Goal: Complete application form

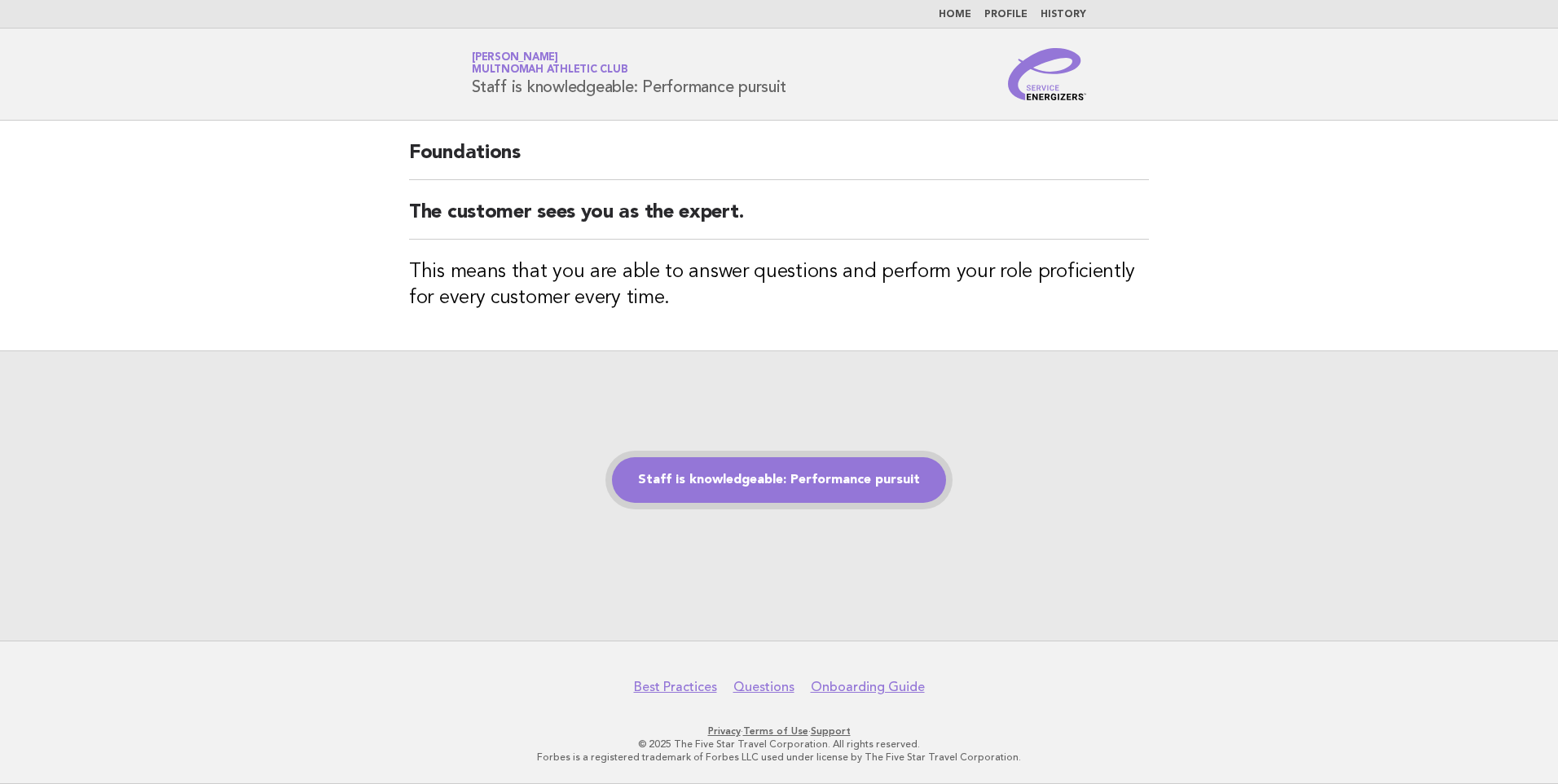
click at [818, 475] on link "Staff is knowledgeable: Performance pursuit" at bounding box center [779, 479] width 334 height 46
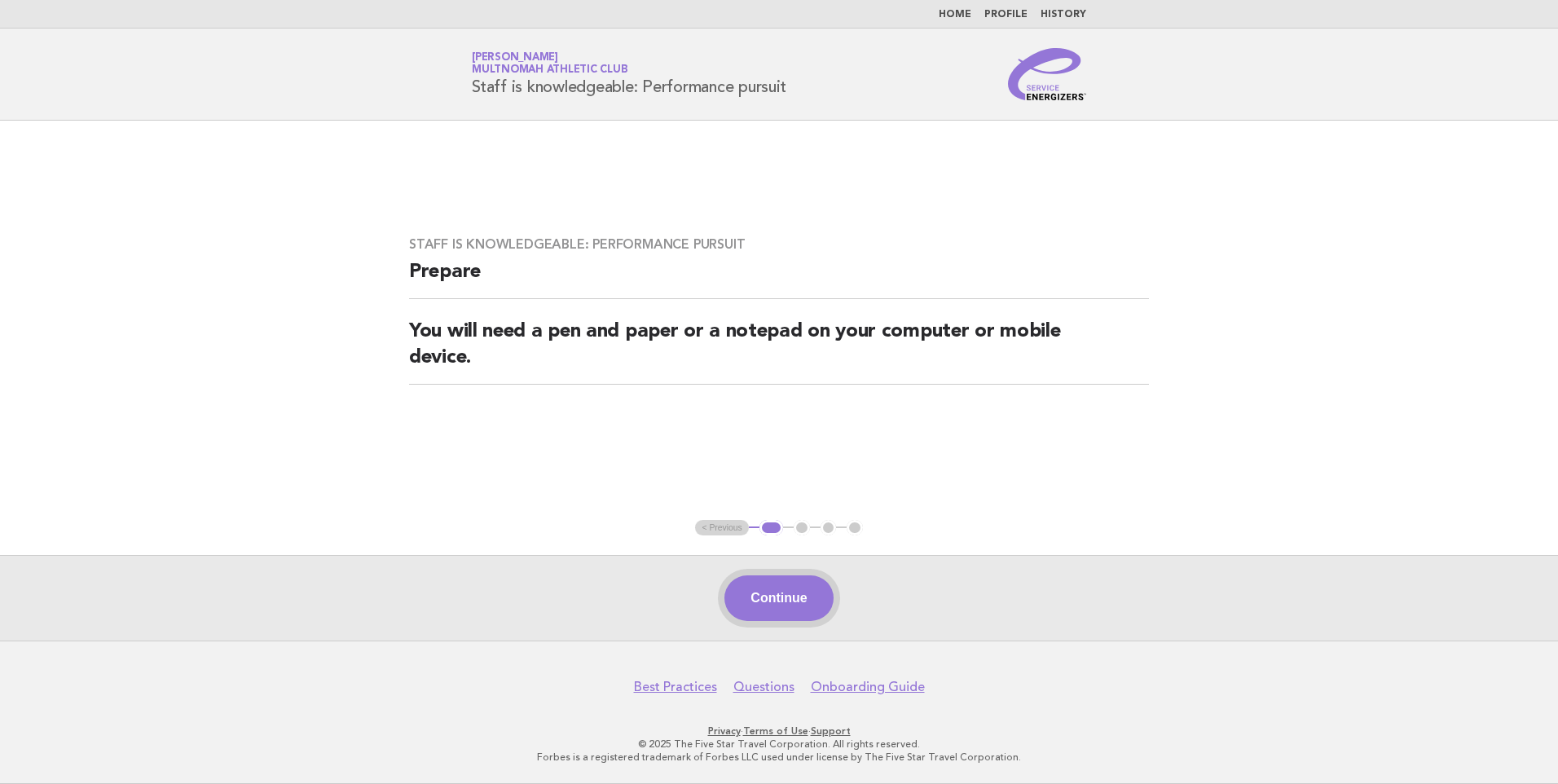
click at [778, 587] on button "Continue" at bounding box center [778, 597] width 108 height 46
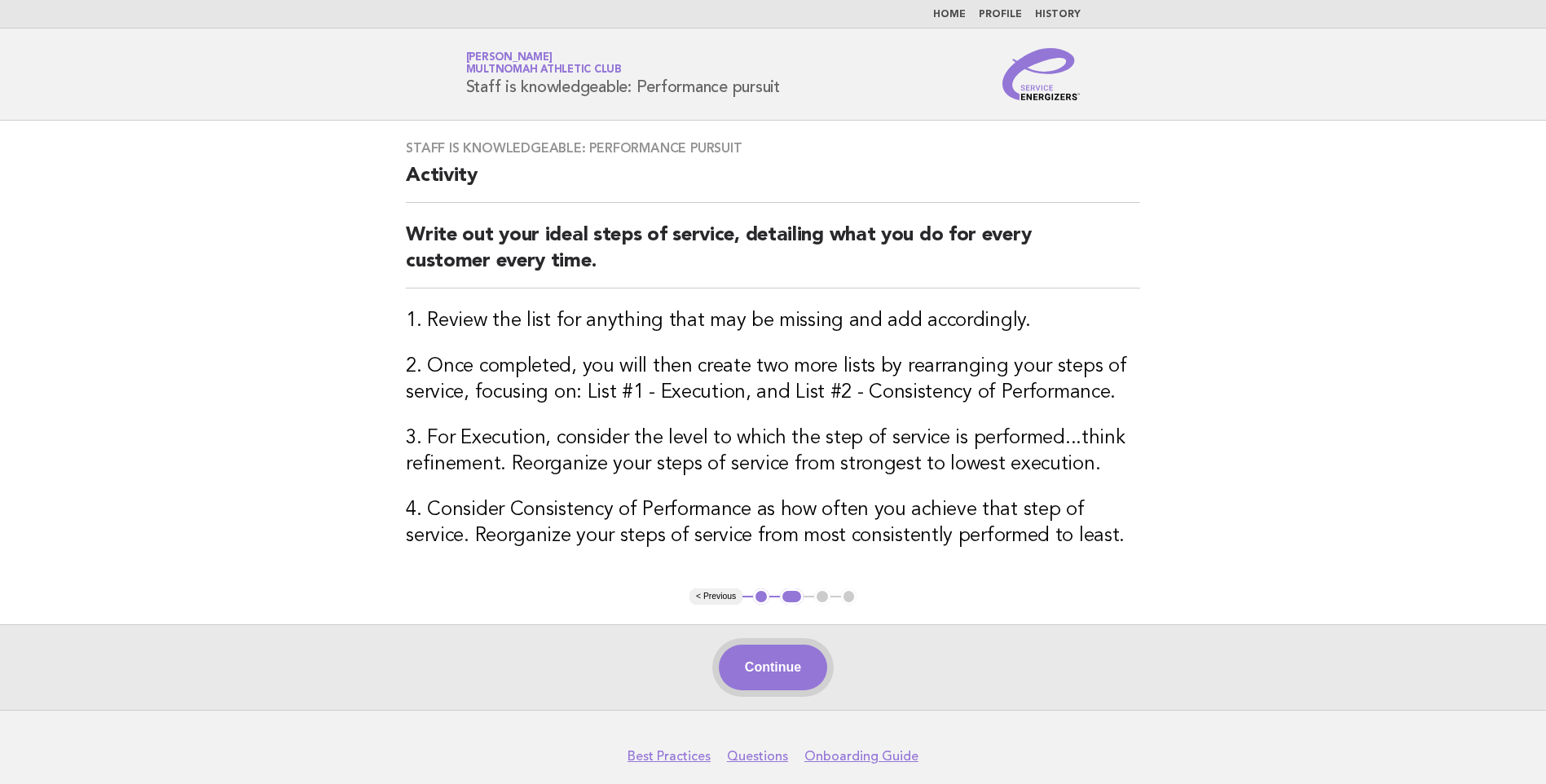
click at [793, 659] on button "Continue" at bounding box center [772, 667] width 108 height 46
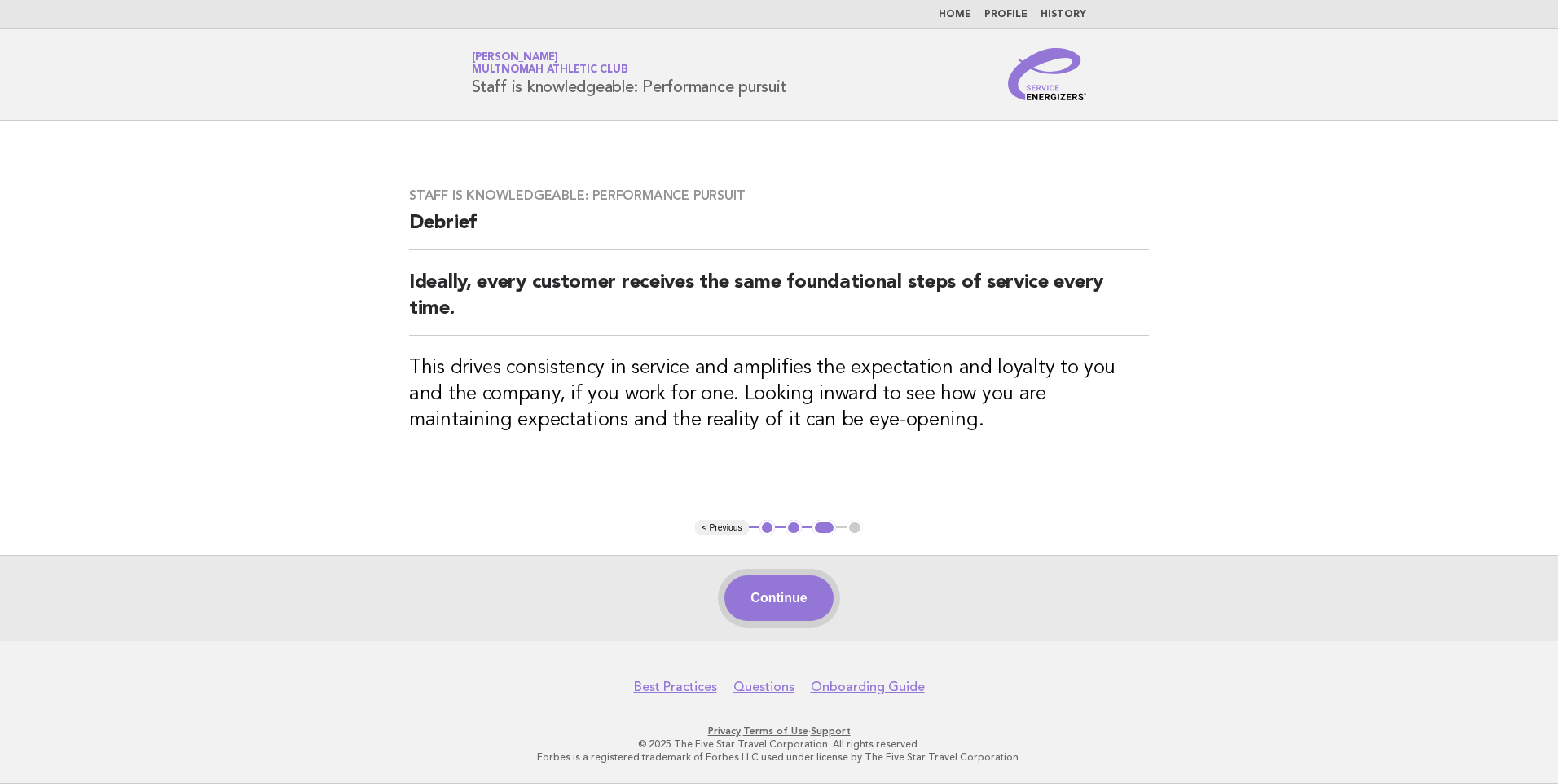
click at [788, 598] on button "Continue" at bounding box center [778, 597] width 108 height 46
